Goal: Information Seeking & Learning: Find specific fact

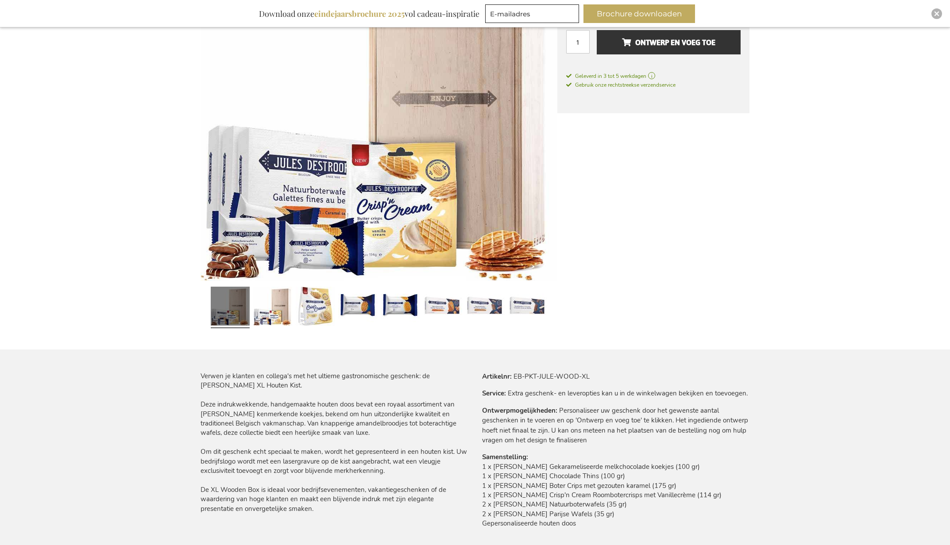
scroll to position [223, 0]
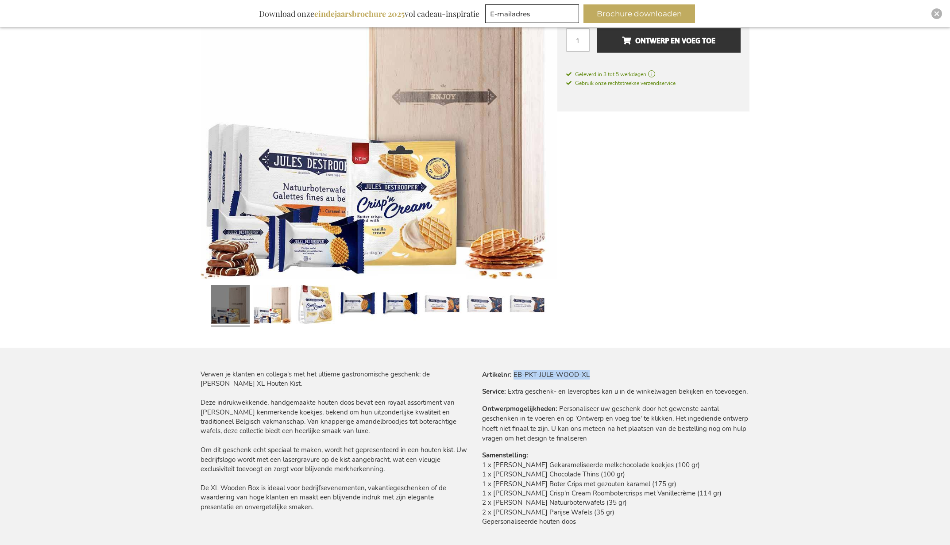
drag, startPoint x: 592, startPoint y: 371, endPoint x: 513, endPoint y: 375, distance: 78.8
click at [513, 375] on tr "Artikelnr EB-PKT-JULE-WOOD-XL" at bounding box center [615, 375] width 267 height 10
copy td "EB-PKT-JULE-WOOD-XL"
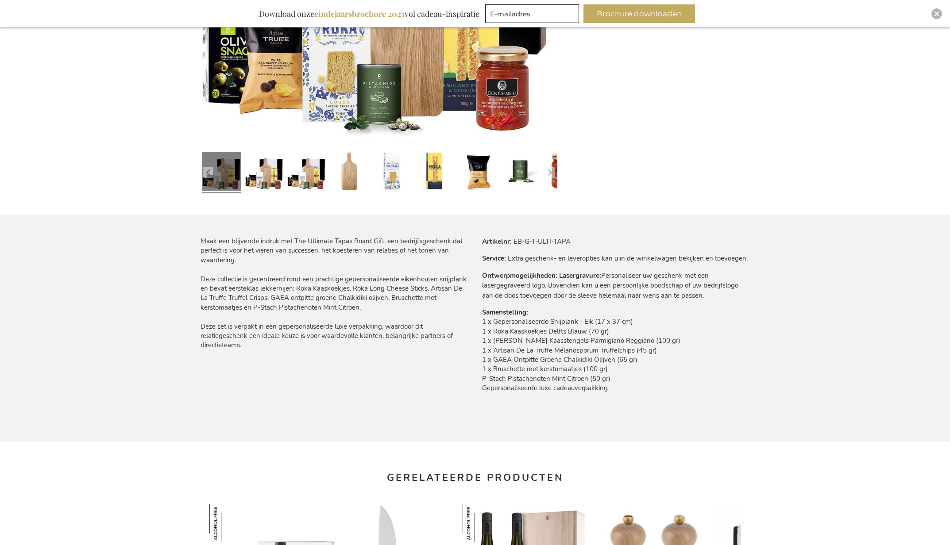
scroll to position [363, 0]
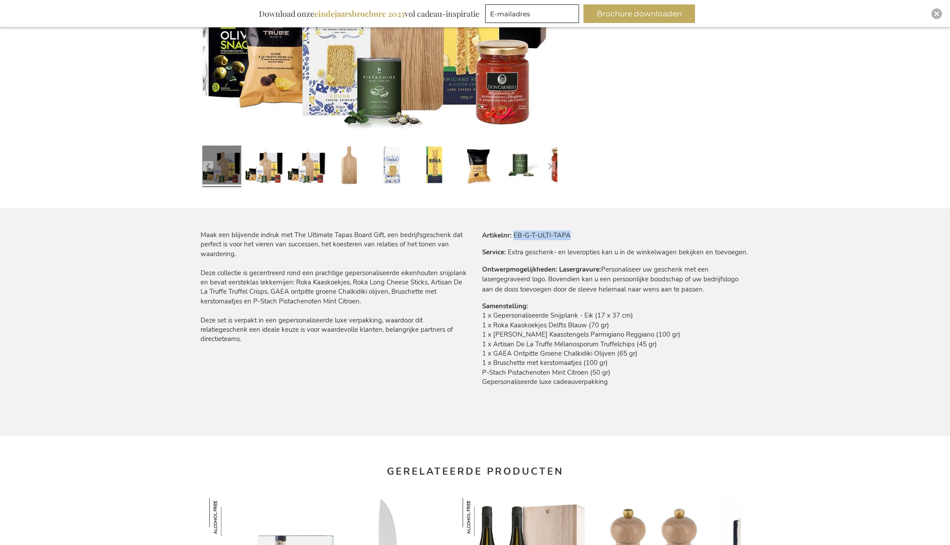
drag, startPoint x: 513, startPoint y: 235, endPoint x: 612, endPoint y: 235, distance: 99.6
click at [612, 235] on tr "Artikelnr EB-G-T-ULTI-TAPA" at bounding box center [615, 236] width 267 height 10
copy td "EB-G-T-ULTI-TAPA"
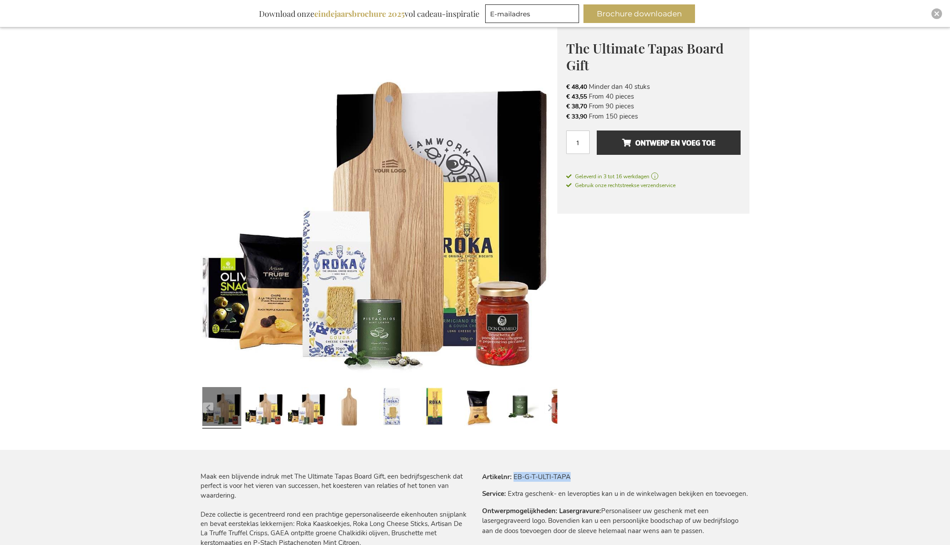
scroll to position [87, 0]
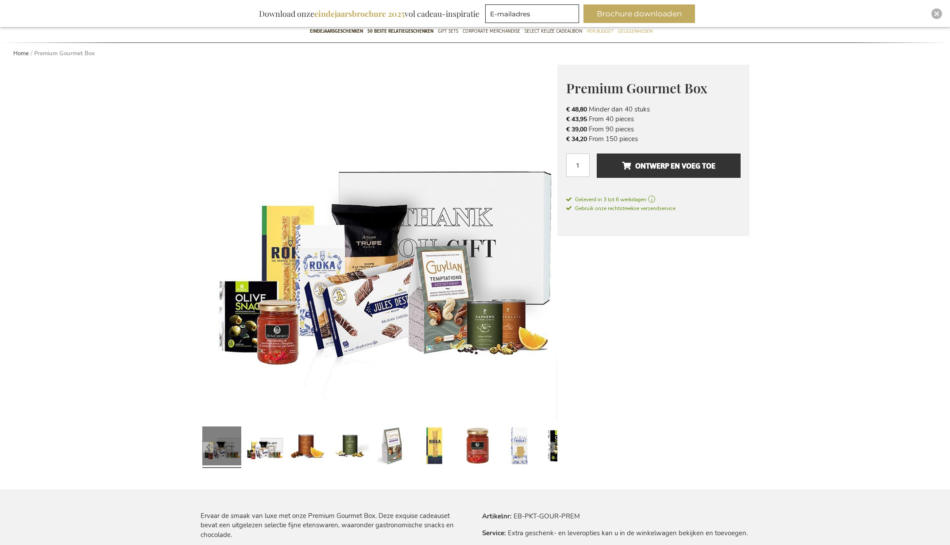
scroll to position [87, 0]
